Goal: Task Accomplishment & Management: Use online tool/utility

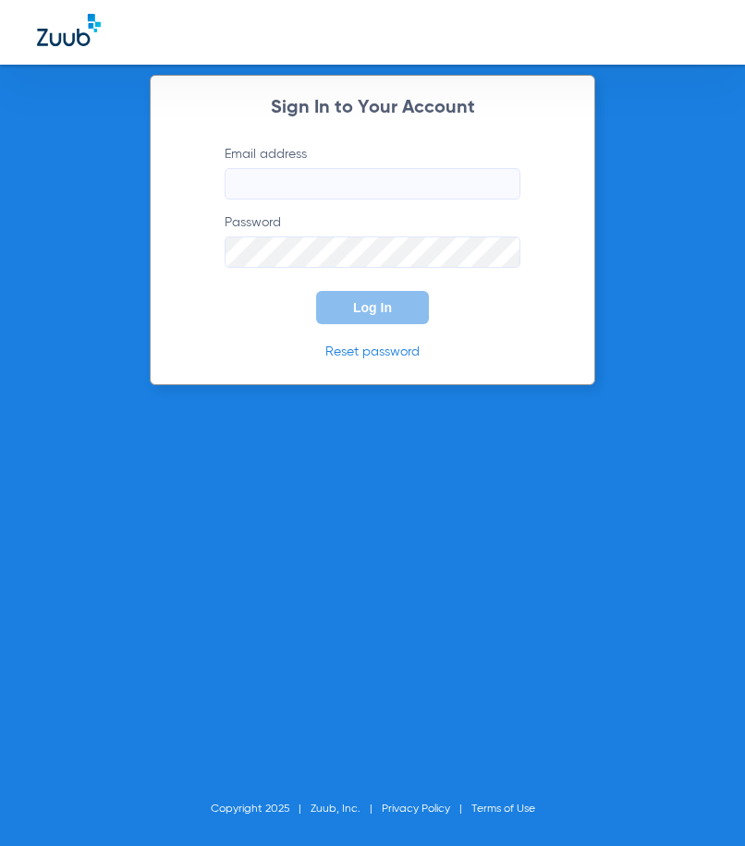
type input "[EMAIL_ADDRESS][DOMAIN_NAME]"
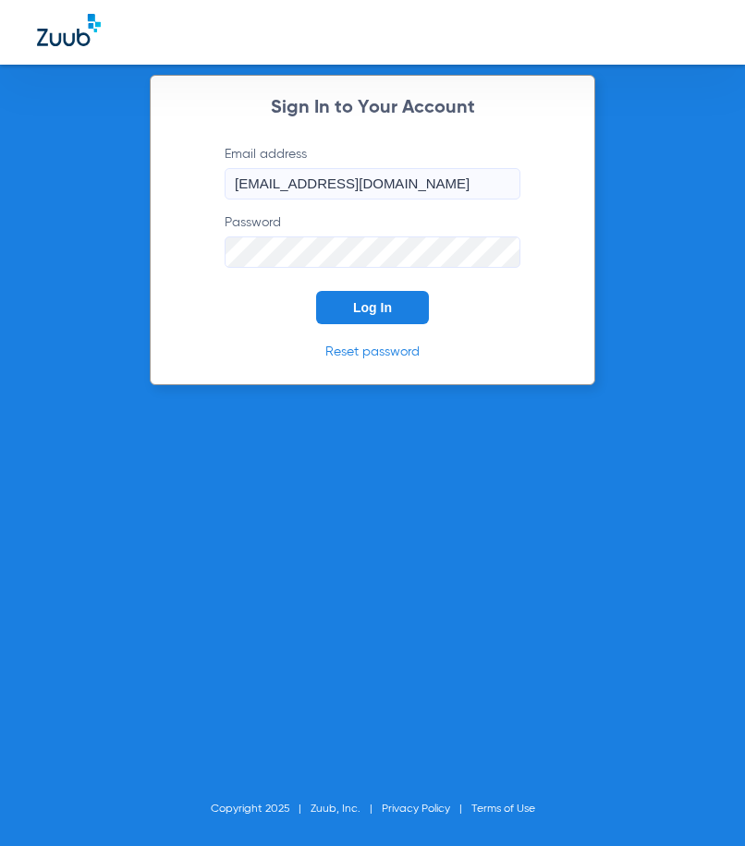
click at [390, 306] on span "Log In" at bounding box center [372, 307] width 39 height 15
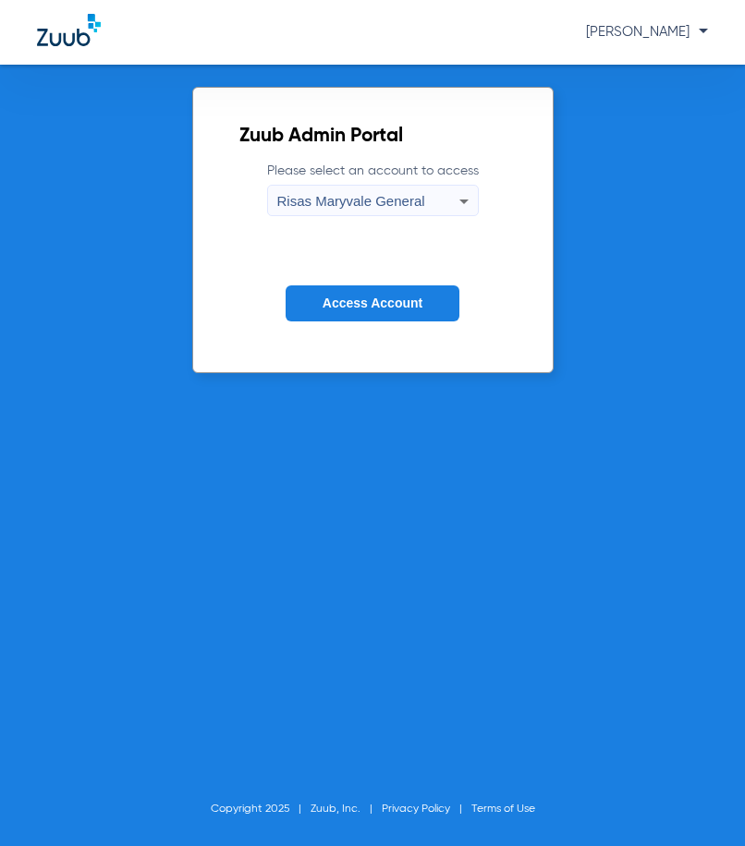
click at [413, 289] on button "Access Account" at bounding box center [373, 304] width 174 height 36
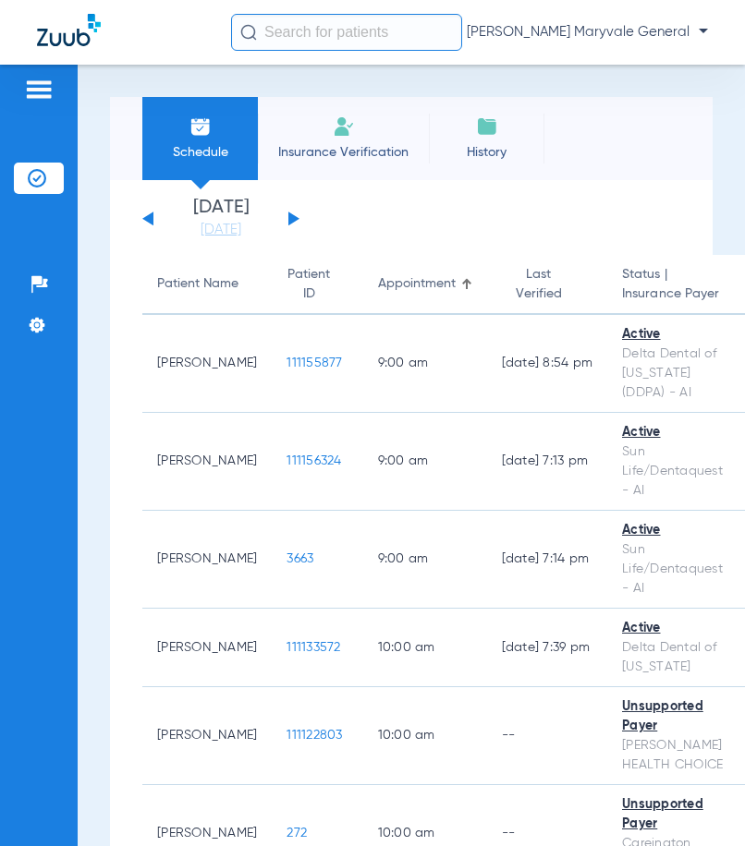
click at [324, 36] on input "text" at bounding box center [346, 32] width 231 height 37
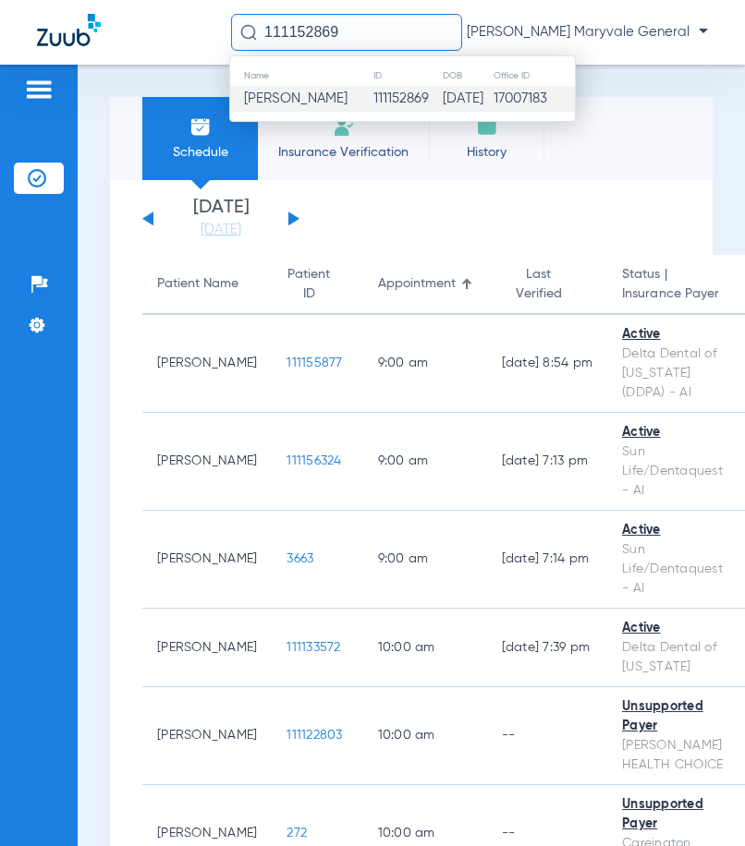
type input "111152869"
click at [329, 98] on span "[PERSON_NAME]" at bounding box center [295, 98] width 103 height 14
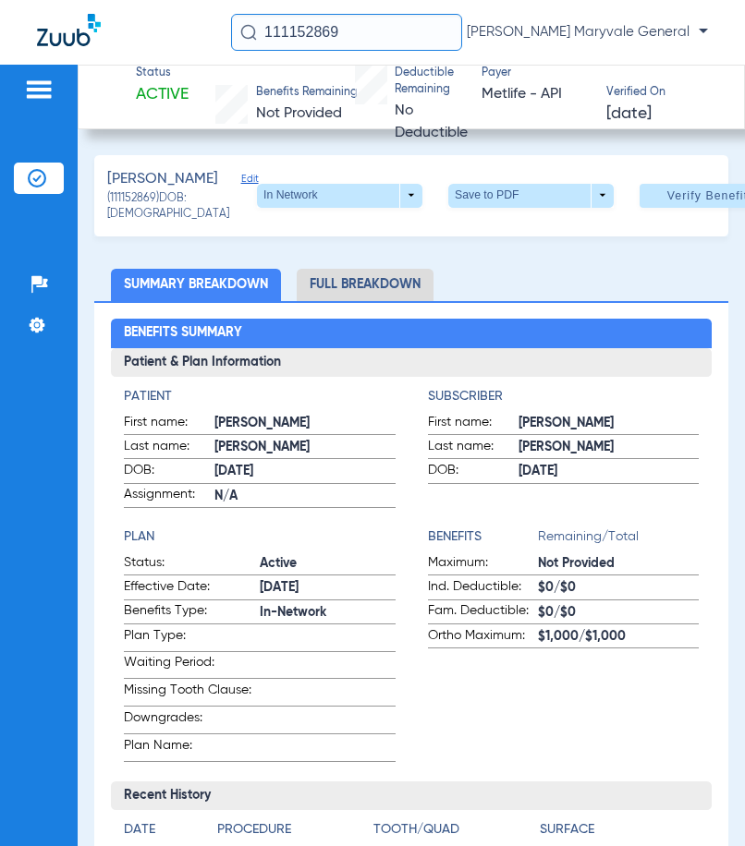
click at [390, 301] on li "Full Breakdown" at bounding box center [365, 285] width 137 height 32
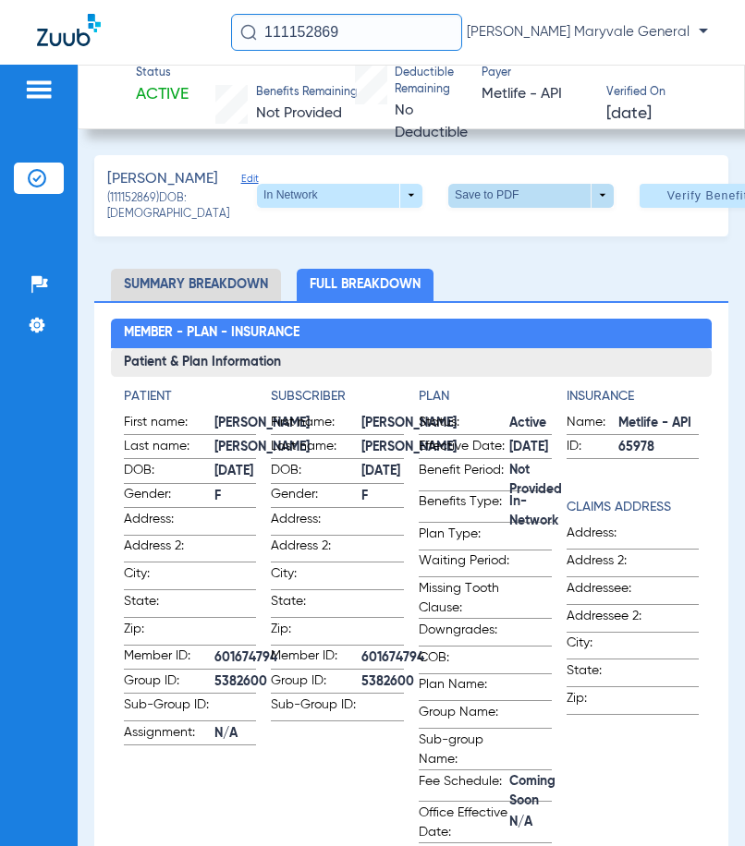
click at [509, 209] on span at bounding box center [531, 196] width 44 height 44
click at [475, 249] on span "Save to PDF" at bounding box center [483, 243] width 73 height 13
drag, startPoint x: 363, startPoint y: 37, endPoint x: 187, endPoint y: 36, distance: 176.5
click at [196, 35] on div "111152869 [PERSON_NAME] Maryvale General" at bounding box center [372, 32] width 745 height 65
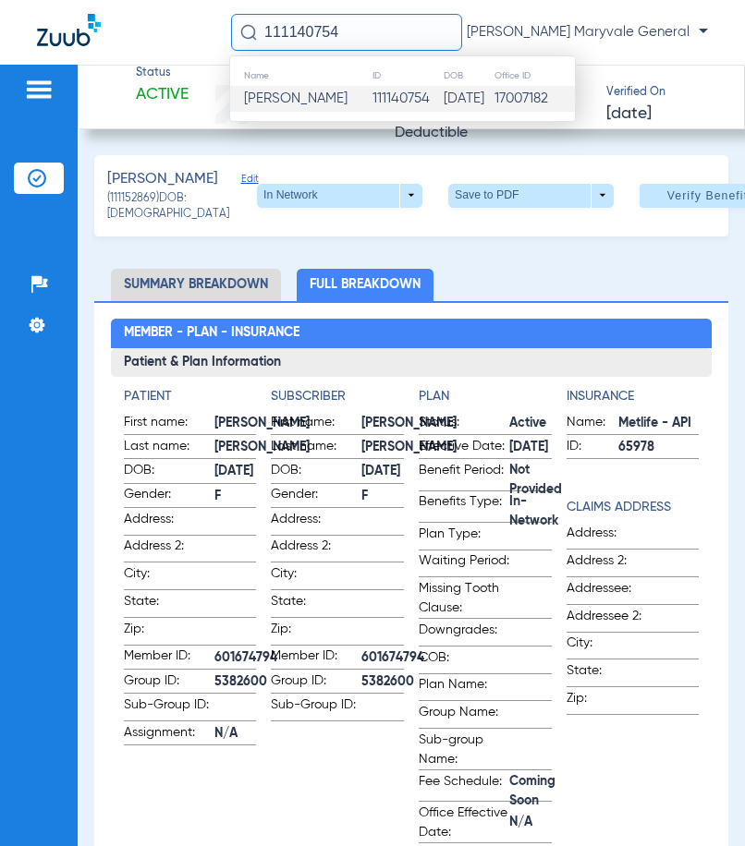
type input "111140754"
click at [341, 99] on span "[PERSON_NAME]" at bounding box center [295, 98] width 103 height 14
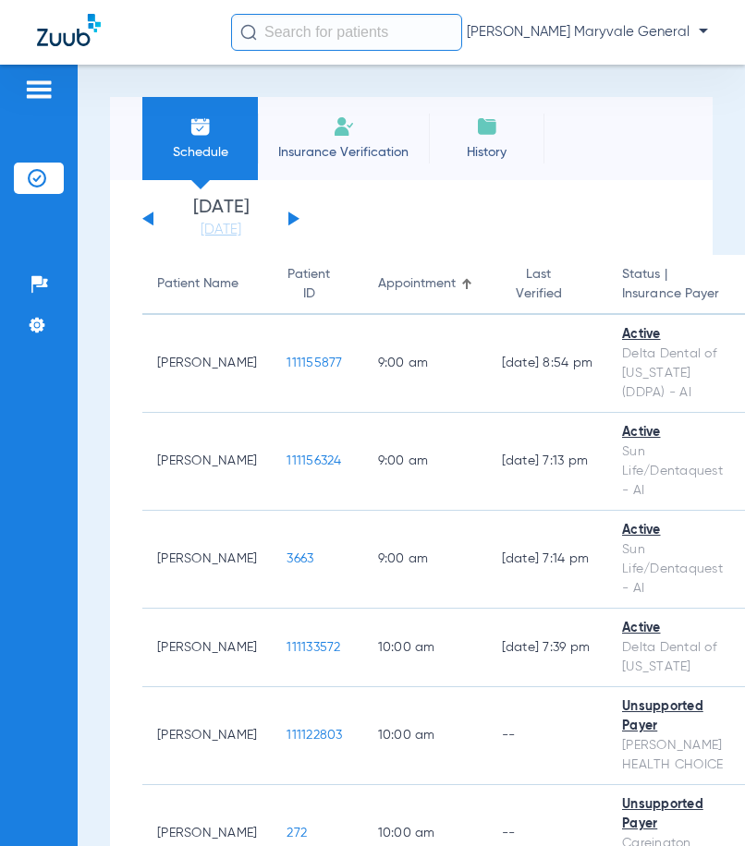
click at [329, 27] on input "text" at bounding box center [346, 32] width 231 height 37
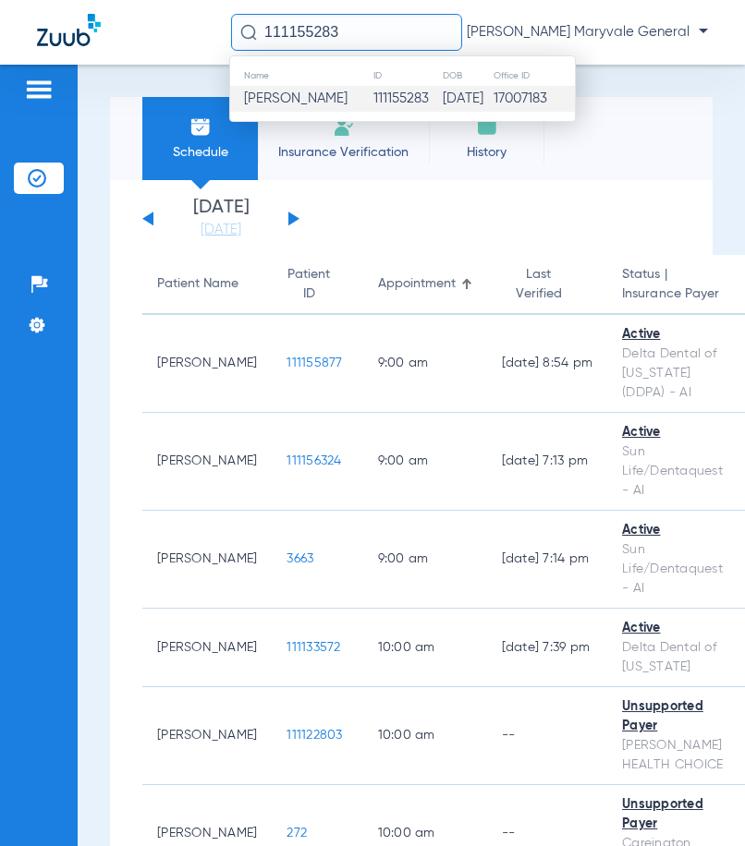
type input "111155283"
click at [321, 101] on span "Anthony Ramirez" at bounding box center [295, 98] width 103 height 14
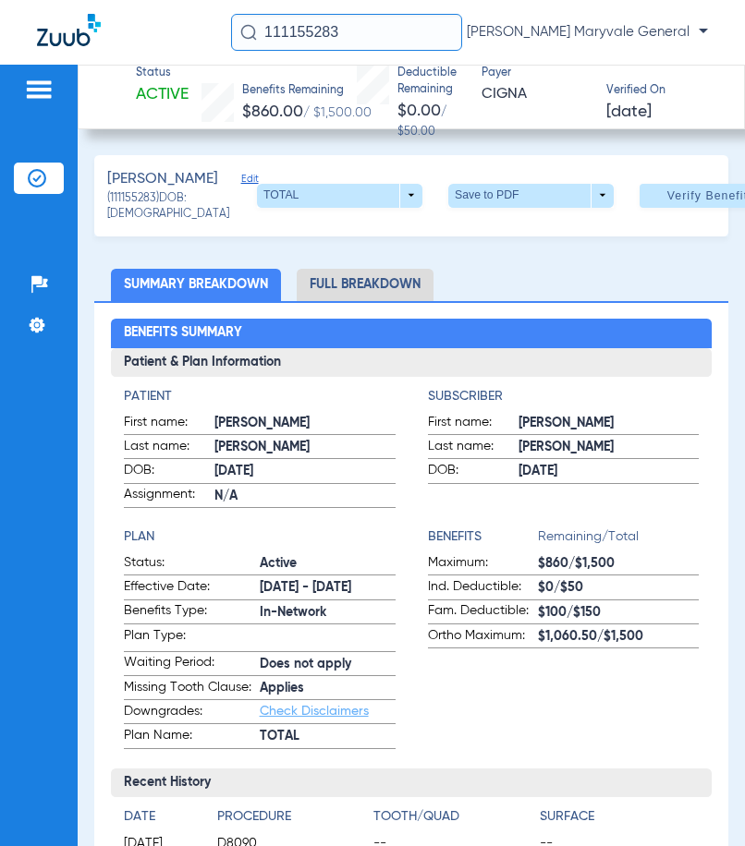
click at [394, 294] on li "Full Breakdown" at bounding box center [365, 285] width 137 height 32
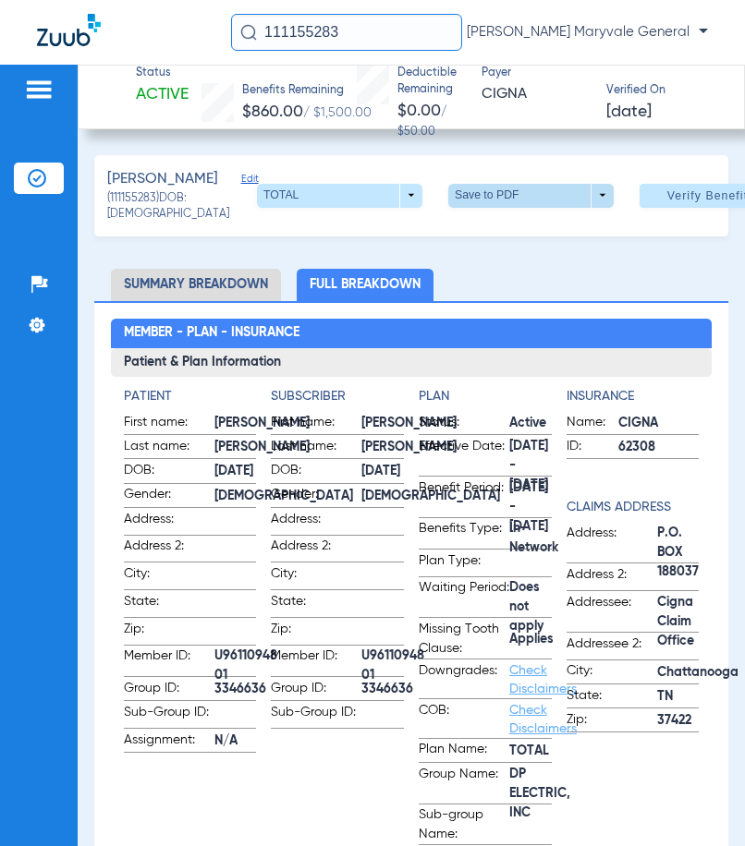
click at [509, 201] on span at bounding box center [531, 196] width 44 height 44
click at [493, 243] on span "Save to PDF" at bounding box center [492, 243] width 73 height 13
drag, startPoint x: 343, startPoint y: 32, endPoint x: 63, endPoint y: 51, distance: 280.6
click at [63, 51] on div "111155283 Carmen Patino - Risas Maryvale General" at bounding box center [372, 32] width 745 height 65
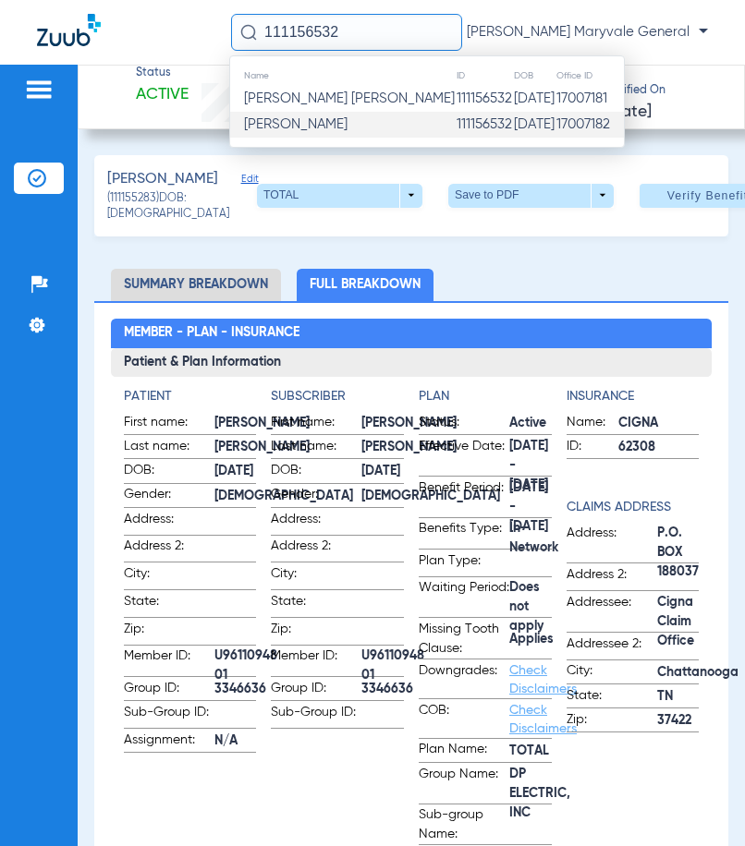
type input "111156532"
click at [326, 124] on span "Lurbin Castro Reyes" at bounding box center [295, 124] width 103 height 14
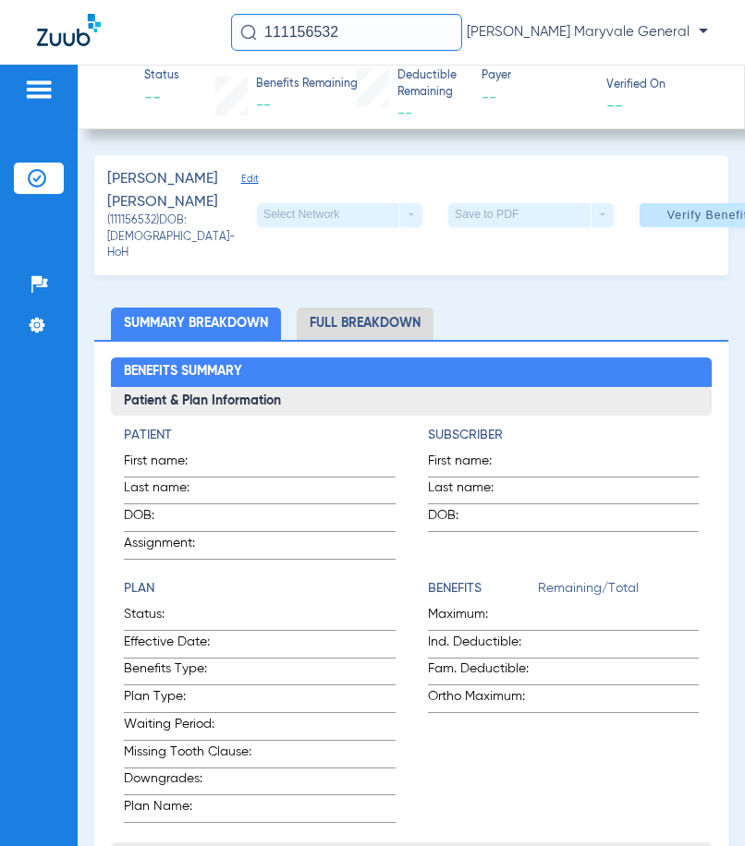
click at [349, 41] on input "111156532" at bounding box center [346, 32] width 231 height 37
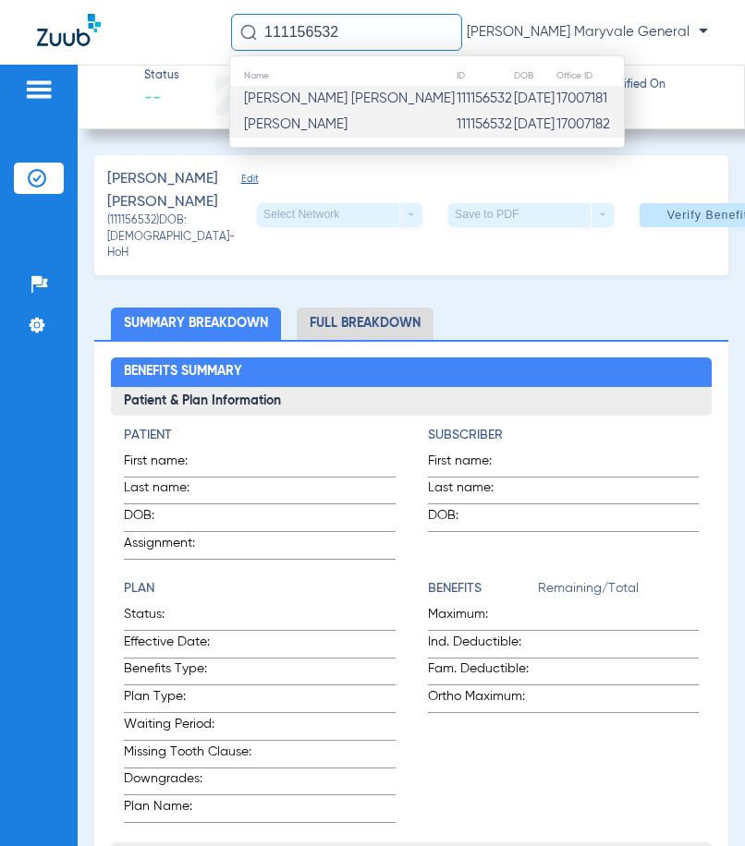
click at [347, 98] on td "Lourdin Castro" at bounding box center [342, 99] width 225 height 26
